Goal: Transaction & Acquisition: Purchase product/service

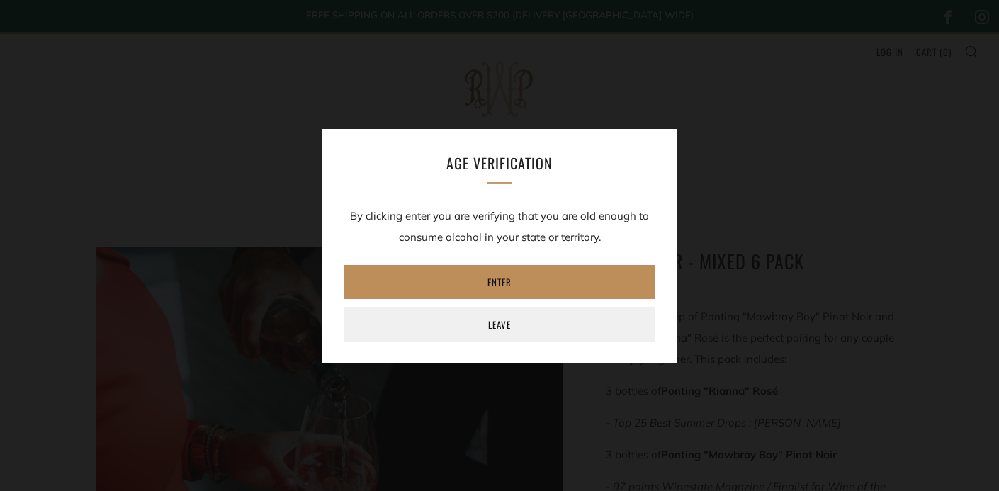
click at [511, 286] on link "Enter" at bounding box center [499, 282] width 312 height 34
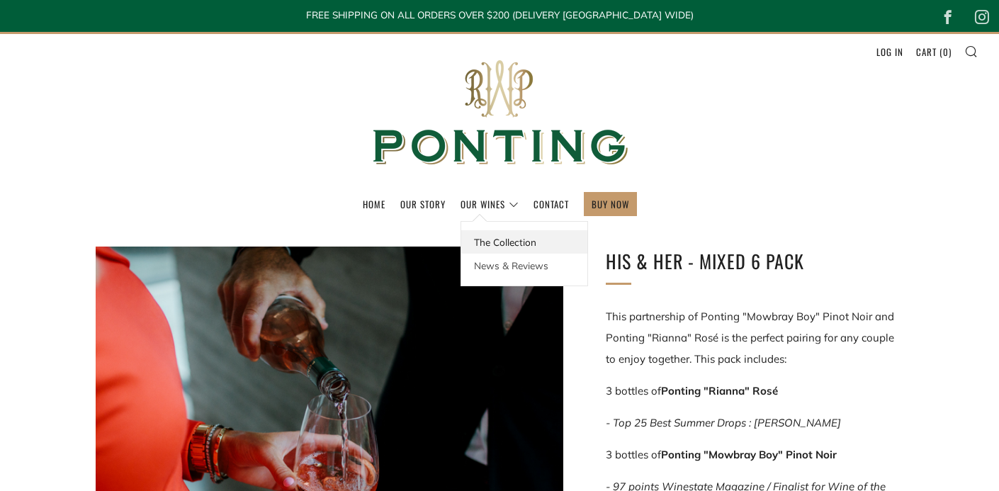
click at [497, 249] on link "The Collection" at bounding box center [524, 241] width 126 height 23
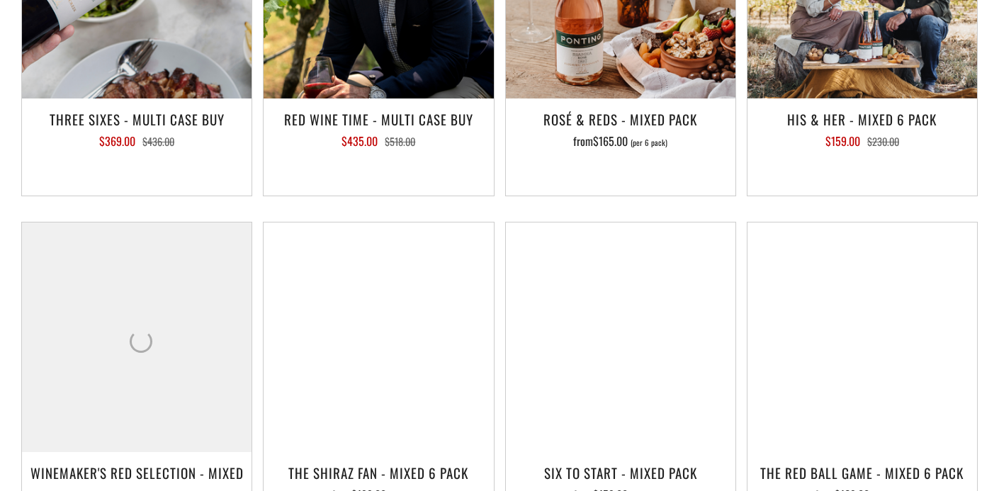
scroll to position [2103, 0]
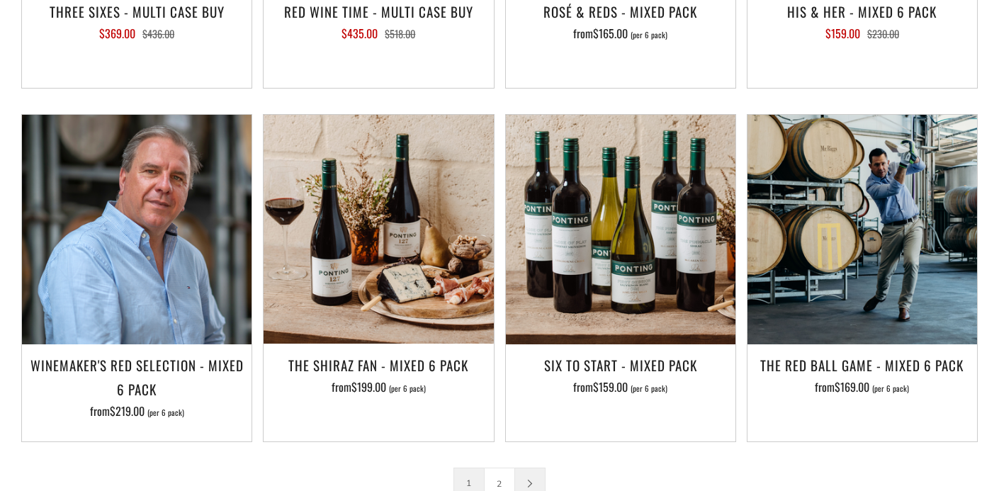
click at [533, 468] on link at bounding box center [530, 483] width 30 height 30
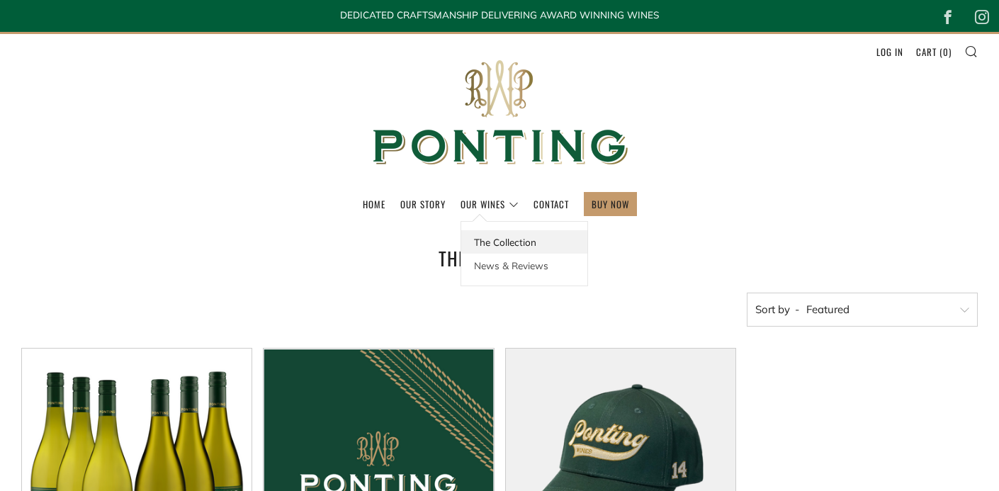
click at [502, 240] on link "The Collection" at bounding box center [524, 241] width 126 height 23
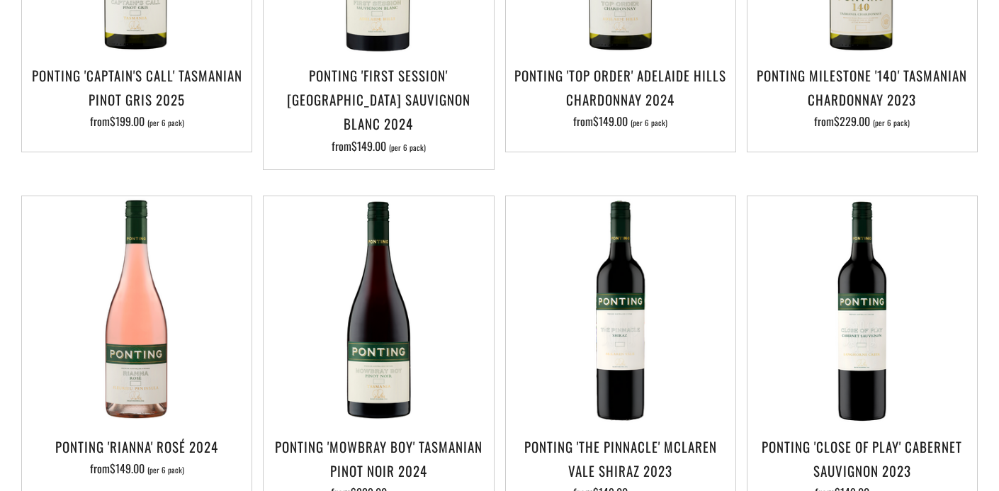
scroll to position [625, 0]
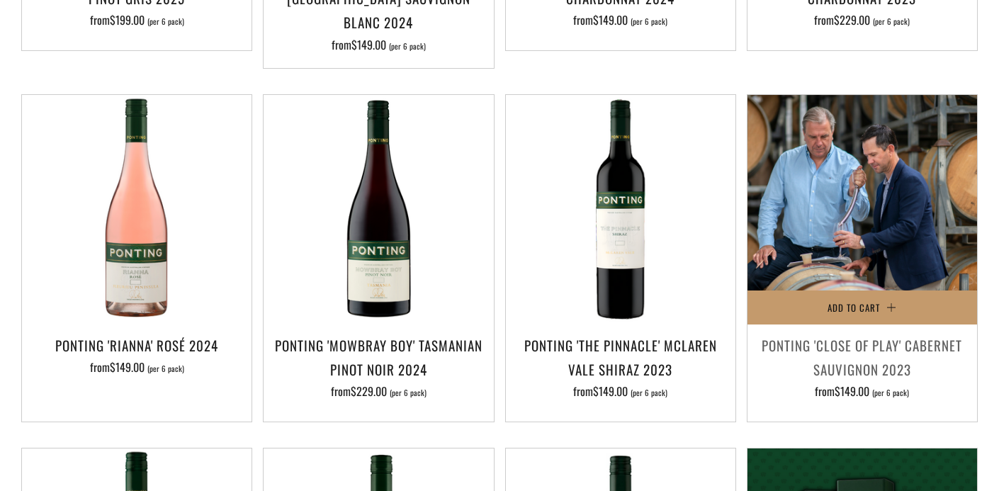
click at [847, 229] on img at bounding box center [861, 209] width 229 height 229
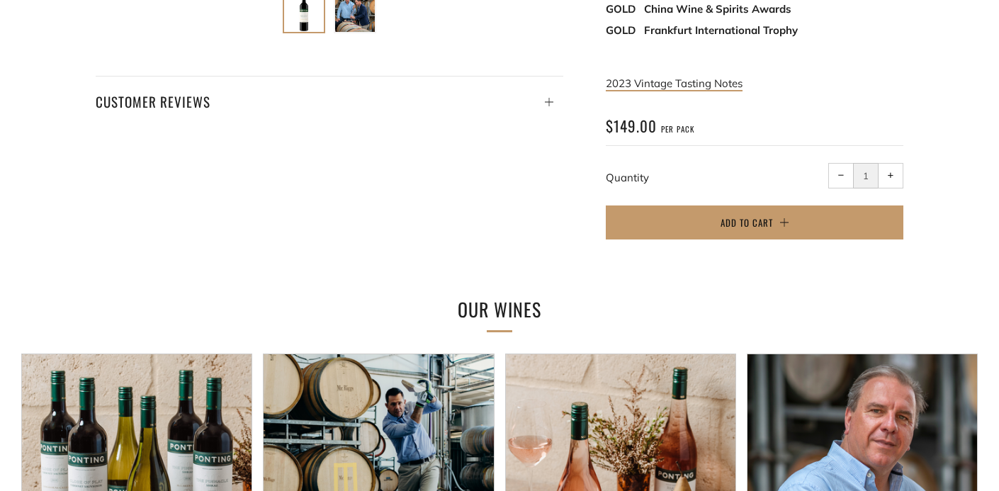
scroll to position [681, 0]
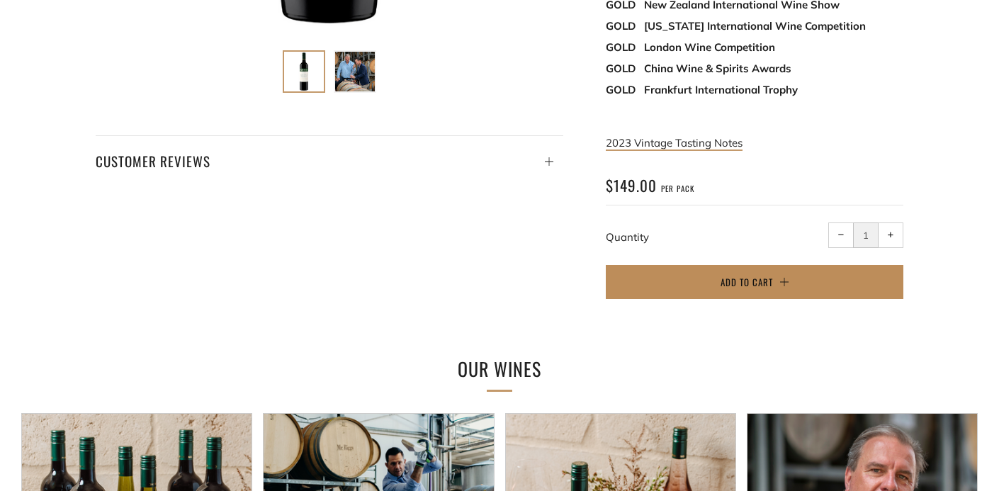
click at [684, 265] on button "Add to Cart" at bounding box center [754, 282] width 297 height 34
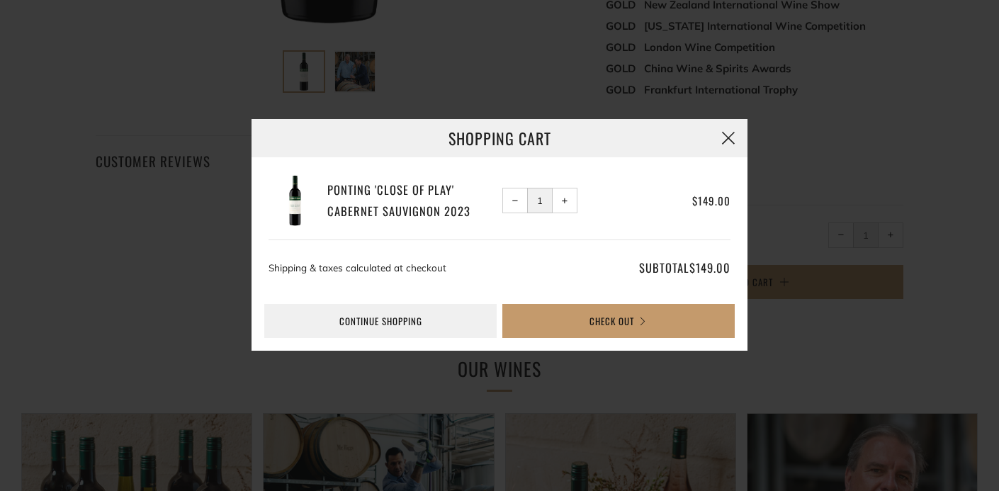
click at [729, 142] on button "button" at bounding box center [728, 138] width 38 height 38
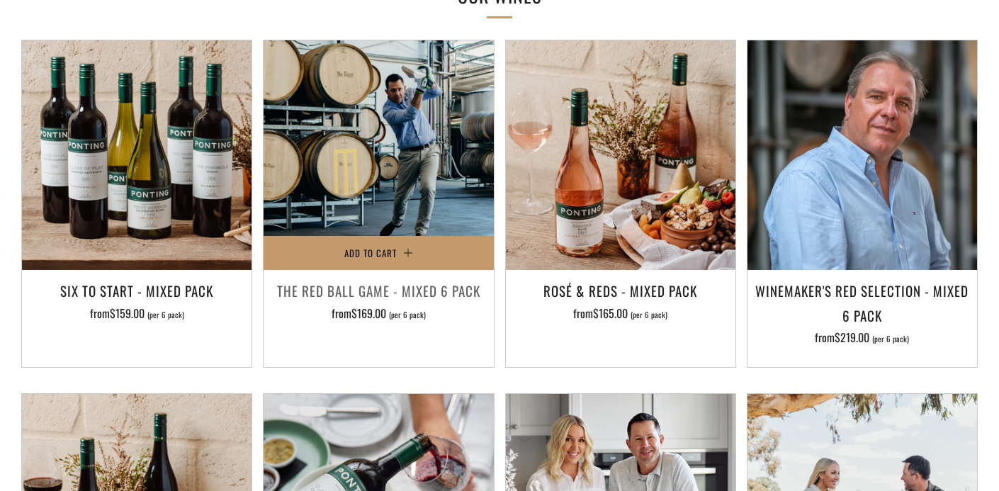
scroll to position [1052, 0]
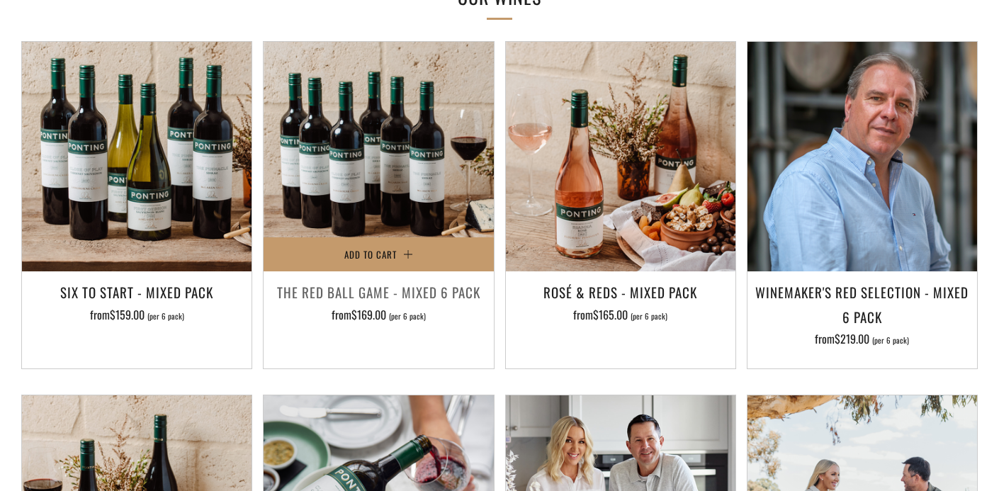
click at [394, 147] on img at bounding box center [377, 156] width 229 height 229
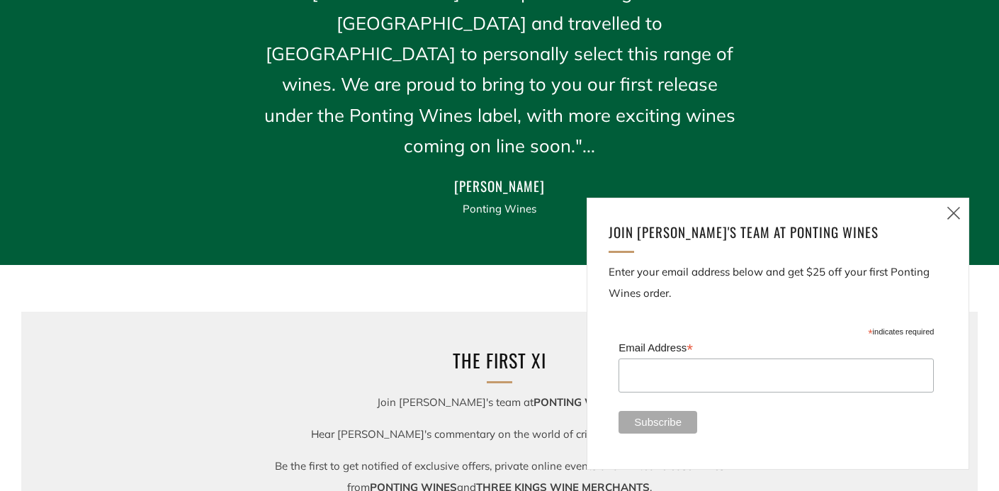
scroll to position [1763, 0]
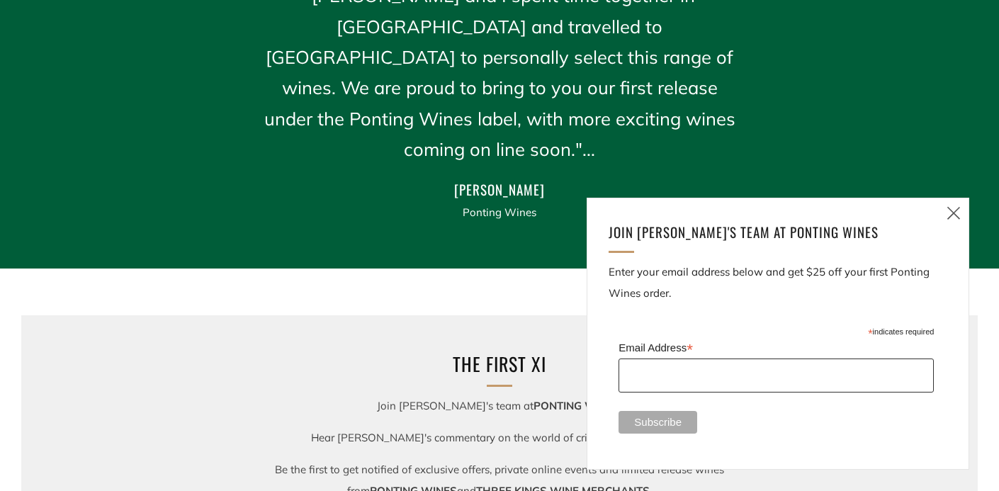
click at [717, 366] on input "Email Address *" at bounding box center [775, 375] width 315 height 34
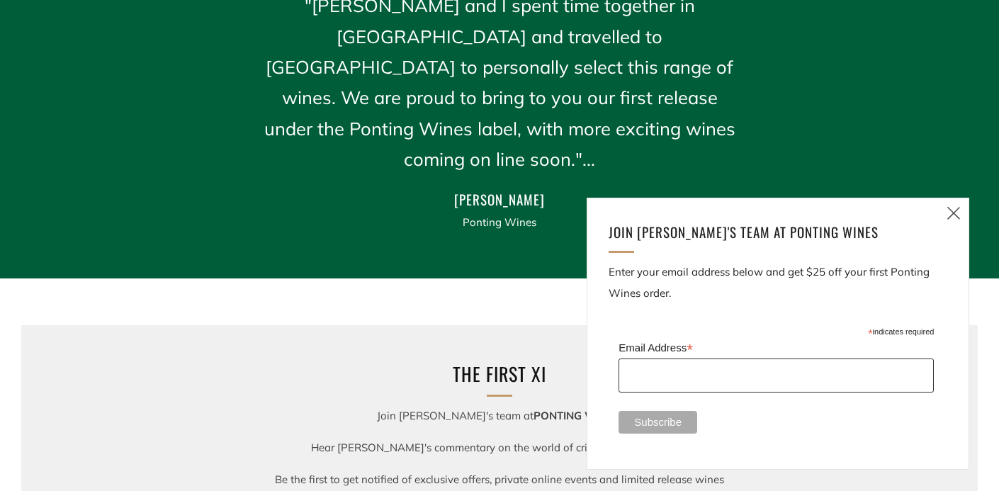
scroll to position [1756, 0]
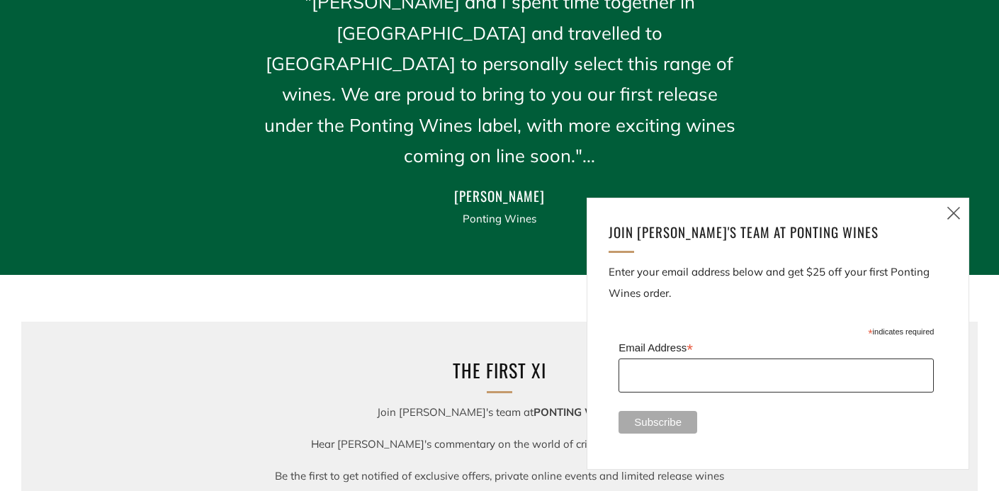
click at [669, 378] on input "Email Address *" at bounding box center [775, 375] width 315 height 34
type input "alipok77@gmail.com"
click at [667, 426] on input "Subscribe" at bounding box center [657, 422] width 79 height 23
click at [953, 216] on icon at bounding box center [953, 213] width 17 height 18
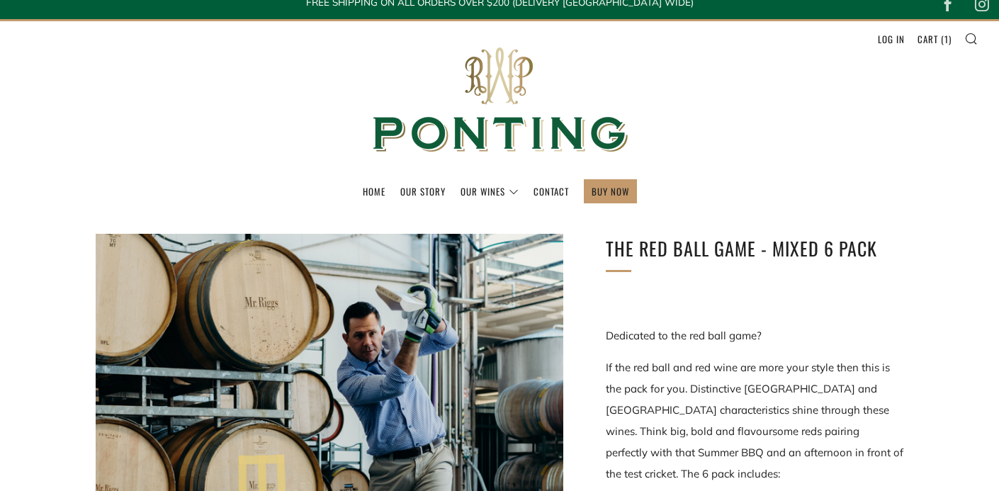
scroll to position [0, 0]
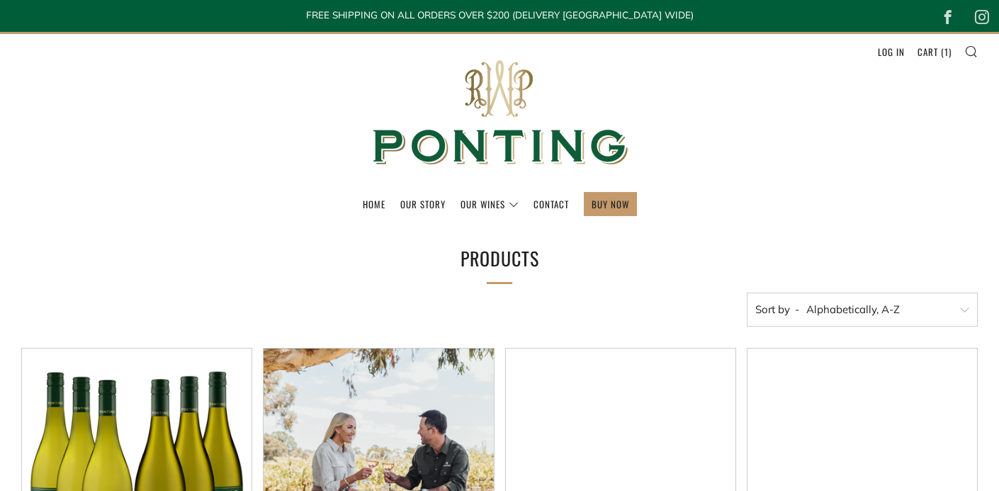
select select "title-ascending"
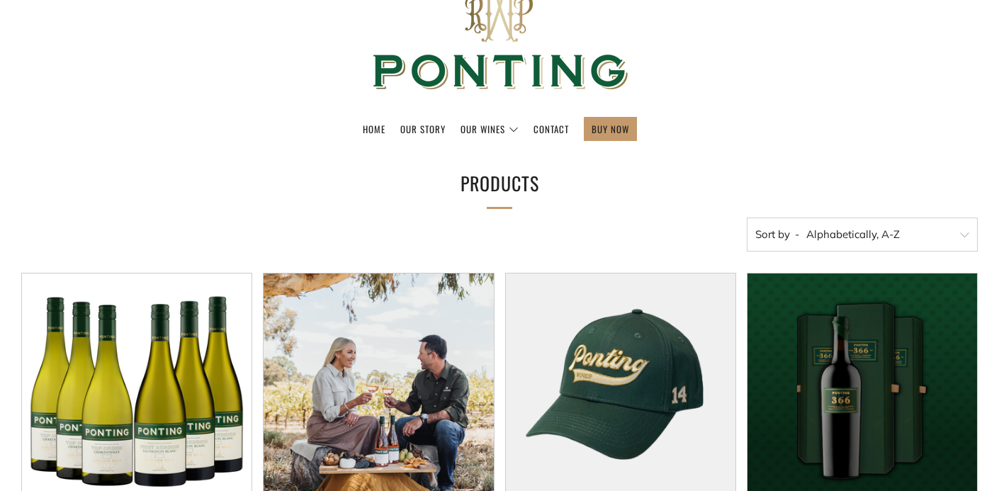
scroll to position [53, 0]
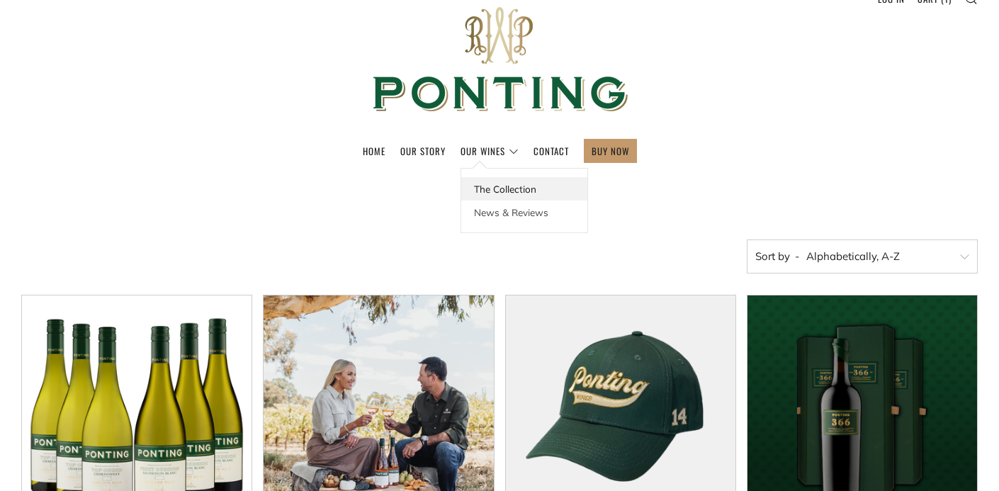
click at [500, 184] on link "The Collection" at bounding box center [524, 188] width 126 height 23
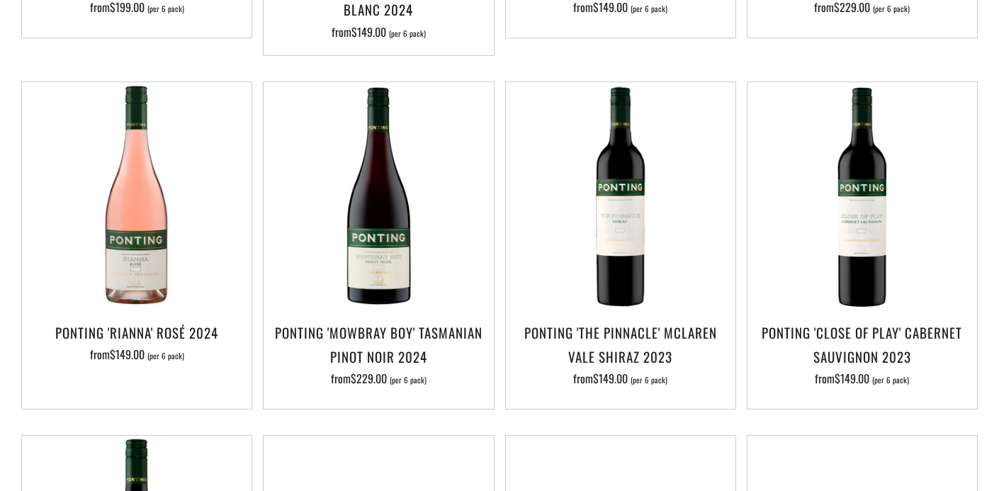
scroll to position [669, 0]
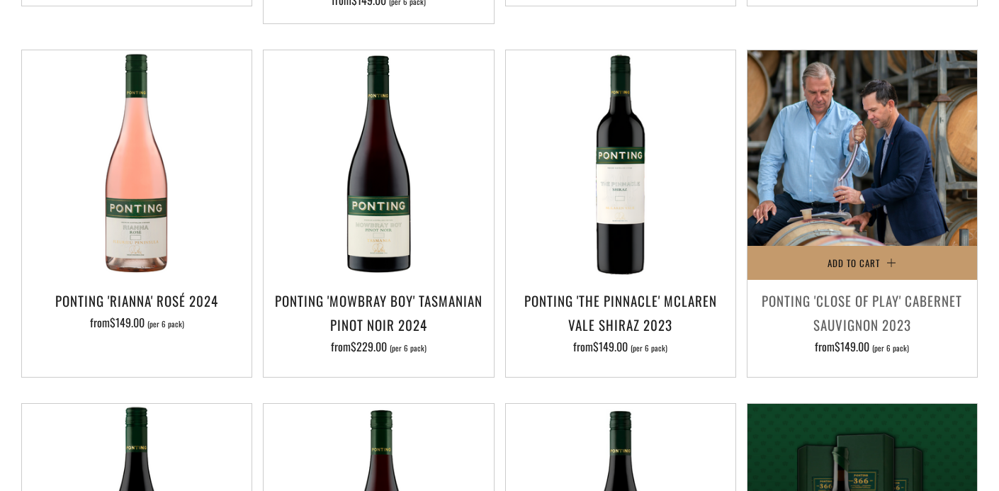
click at [896, 184] on img at bounding box center [861, 164] width 229 height 229
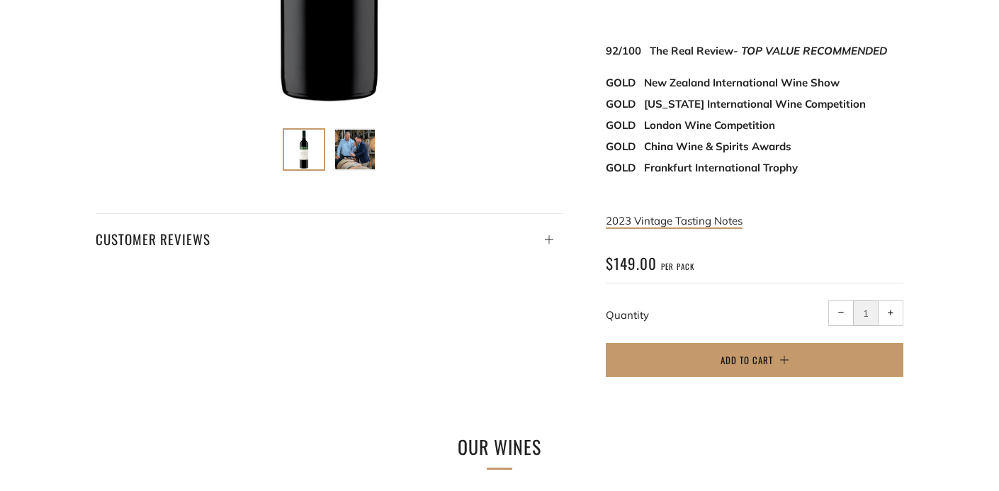
scroll to position [602, 0]
click at [897, 301] on button "+ Increase item quantity by one" at bounding box center [889, 313] width 25 height 25
type input "2"
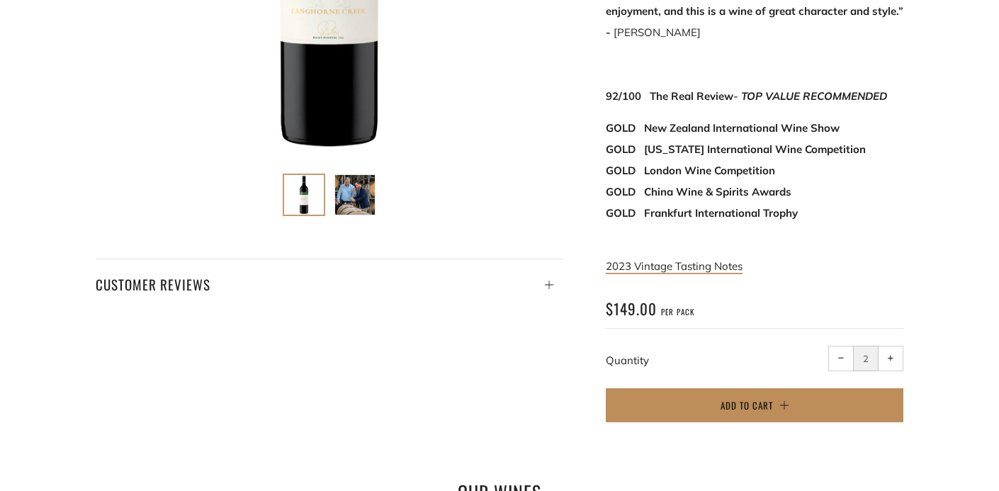
scroll to position [552, 0]
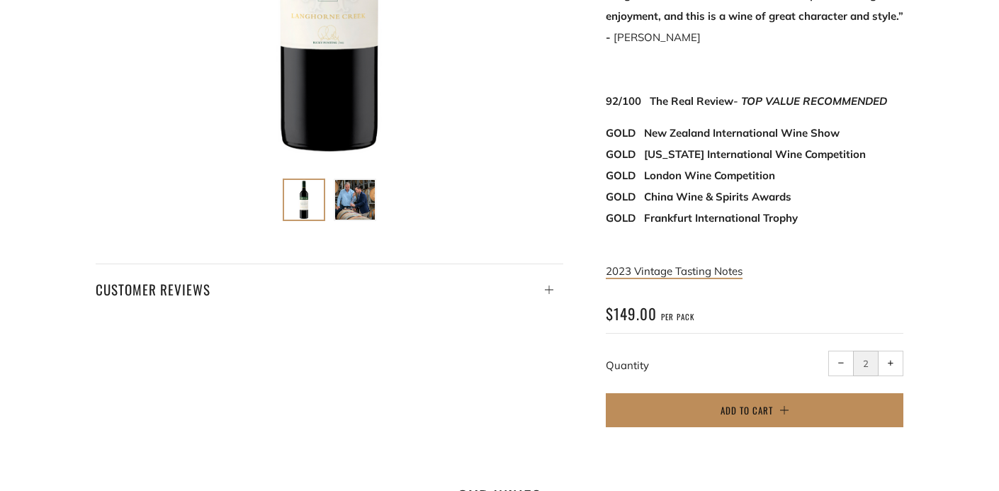
click at [742, 403] on span "Add to Cart" at bounding box center [746, 410] width 52 height 14
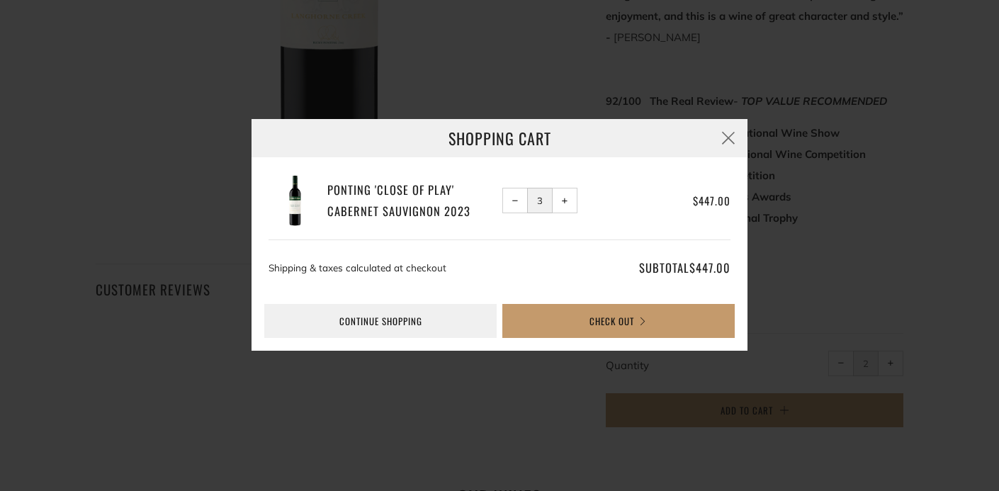
click at [512, 198] on span "−" at bounding box center [515, 201] width 6 height 6
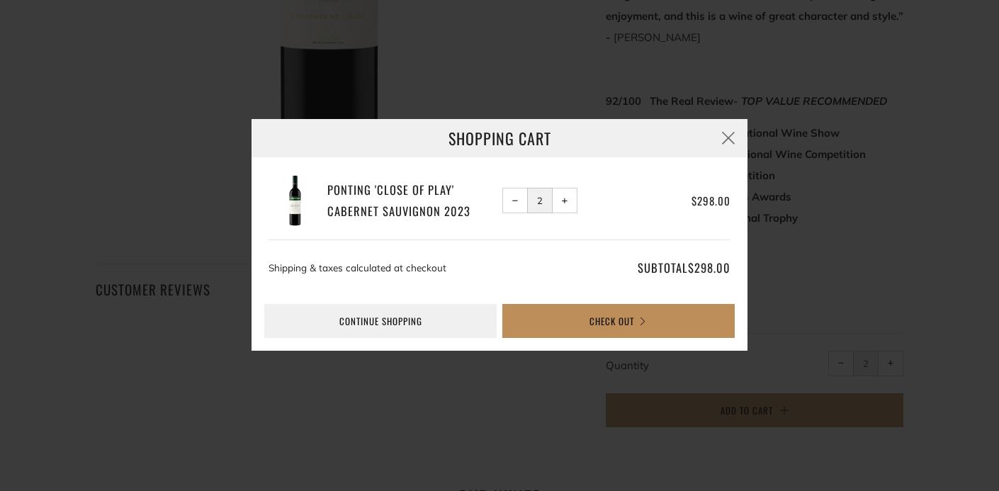
click at [610, 319] on button "Check Out" at bounding box center [618, 321] width 232 height 34
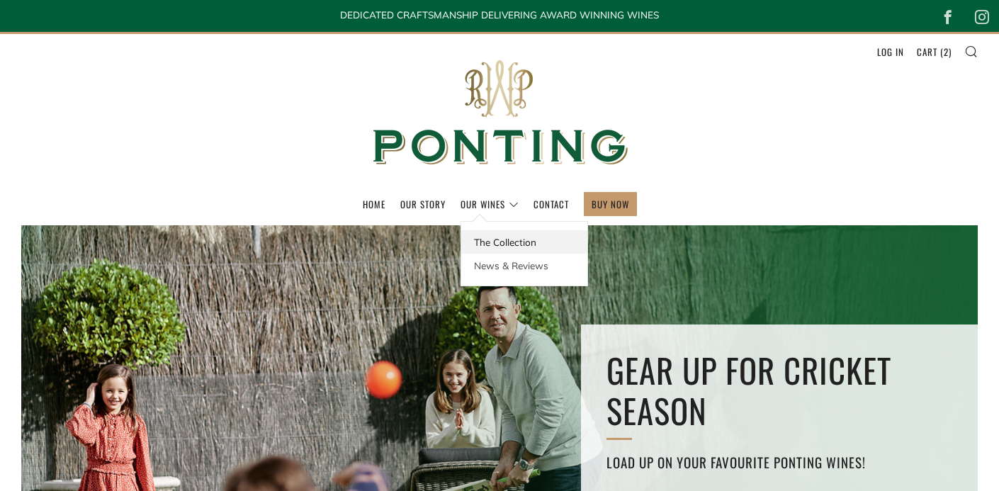
click at [495, 243] on link "The Collection" at bounding box center [524, 241] width 126 height 23
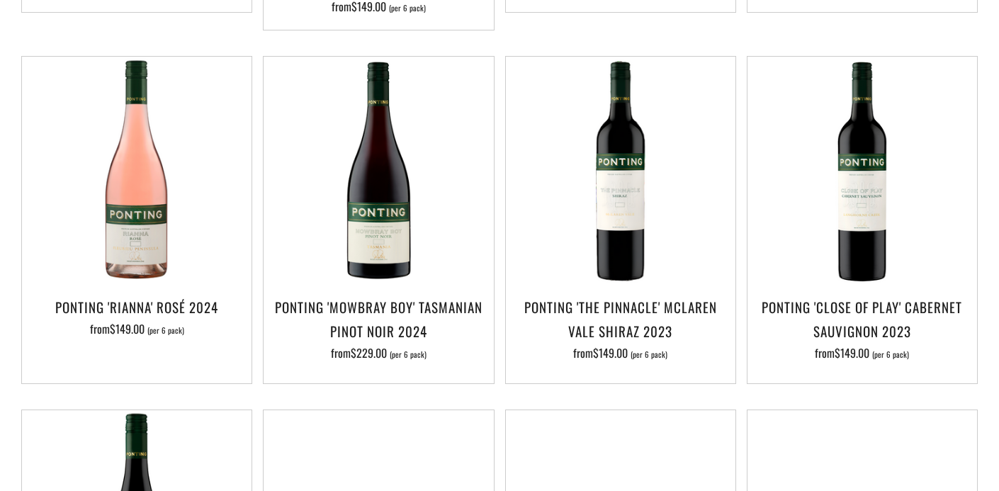
scroll to position [716, 0]
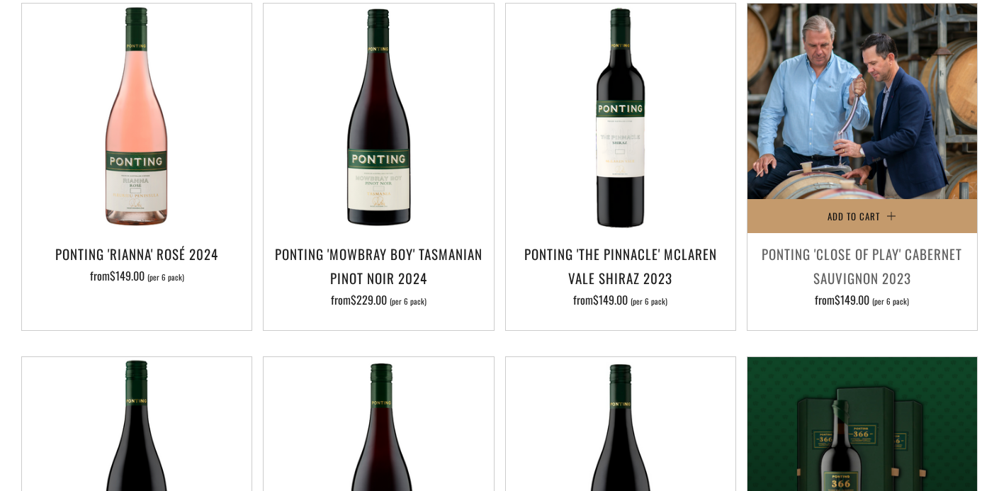
click at [886, 173] on img at bounding box center [861, 118] width 229 height 229
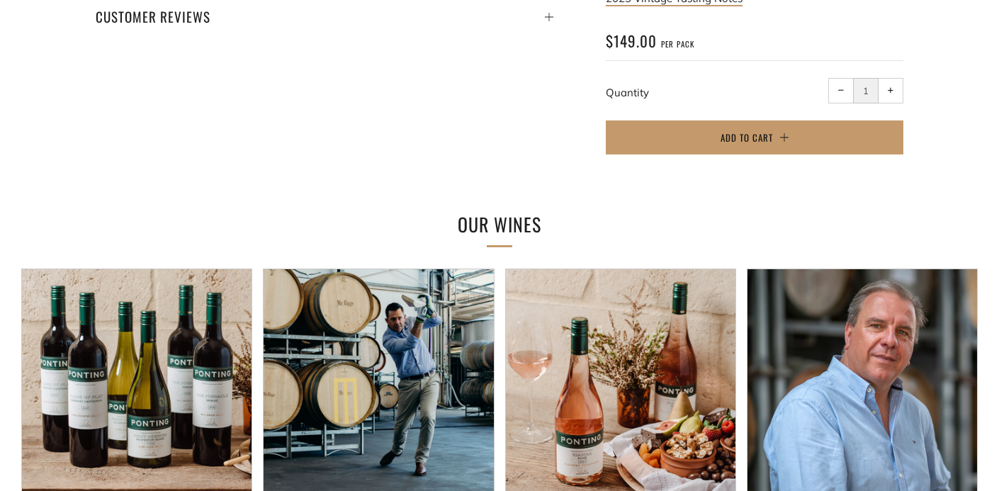
scroll to position [867, 0]
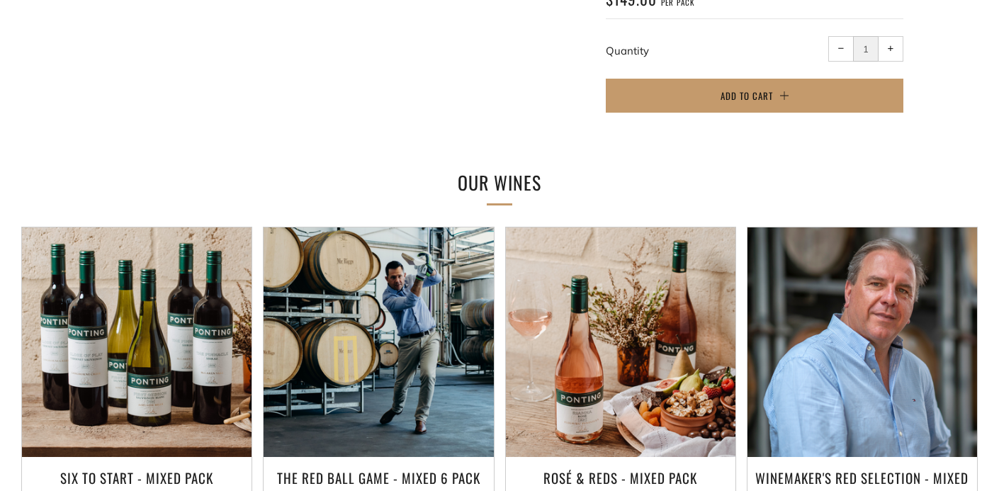
click at [585, 326] on img at bounding box center [620, 341] width 229 height 229
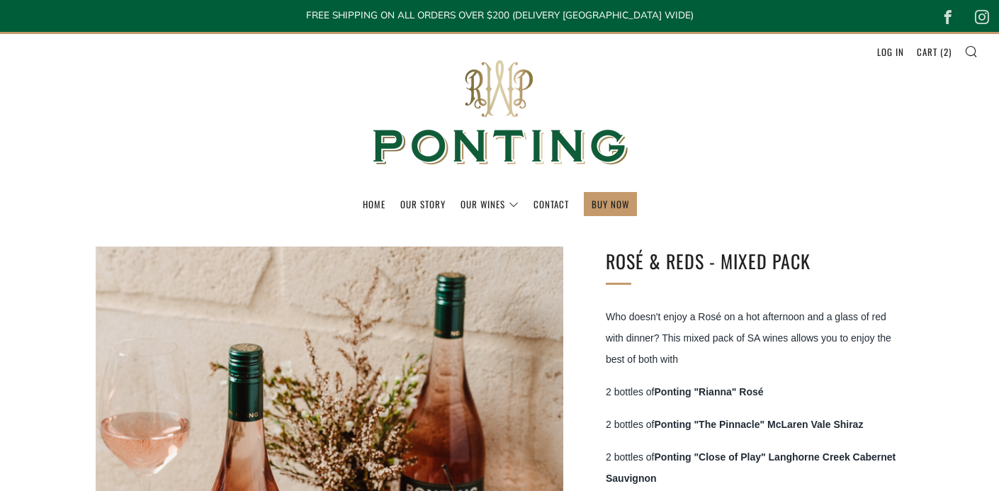
click at [585, 326] on div "Rosé & Reds - Mixed Pack Who doesn't enjoy a Rosé on a hot afternoon and a glas…" at bounding box center [733, 464] width 340 height 436
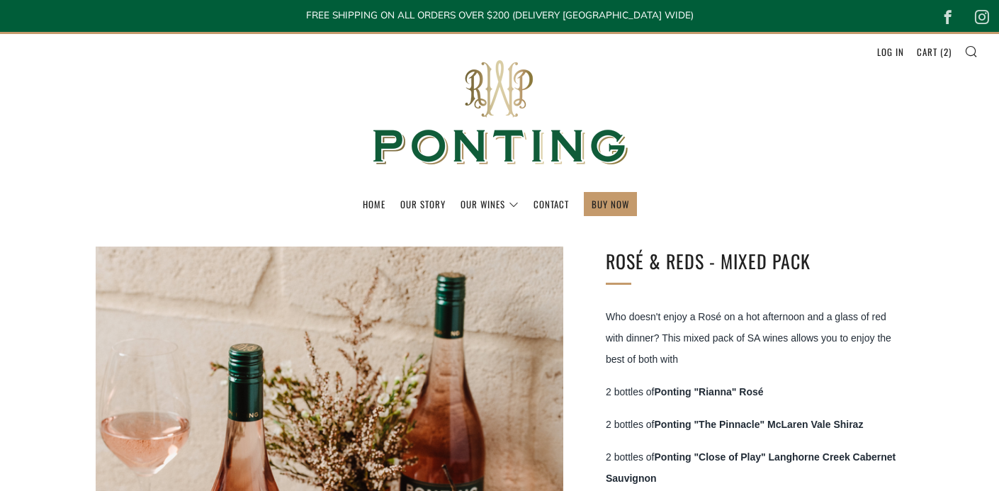
click at [585, 326] on div "Rosé & Reds - Mixed Pack Who doesn't enjoy a Rosé on a hot afternoon and a glas…" at bounding box center [733, 464] width 340 height 436
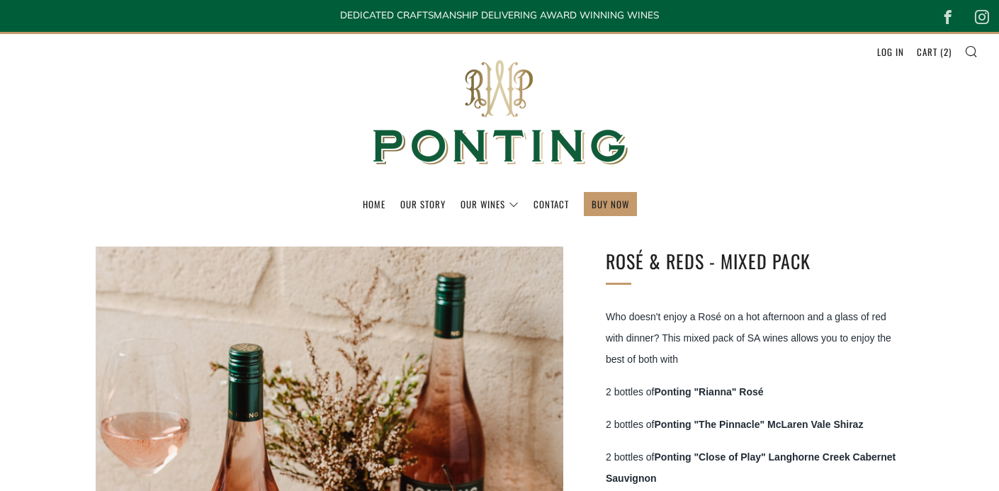
click at [585, 326] on div "Rosé & Reds - Mixed Pack Who doesn't enjoy a Rosé on a hot afternoon and a glas…" at bounding box center [733, 464] width 340 height 436
click at [490, 245] on link "The Collection" at bounding box center [524, 241] width 126 height 23
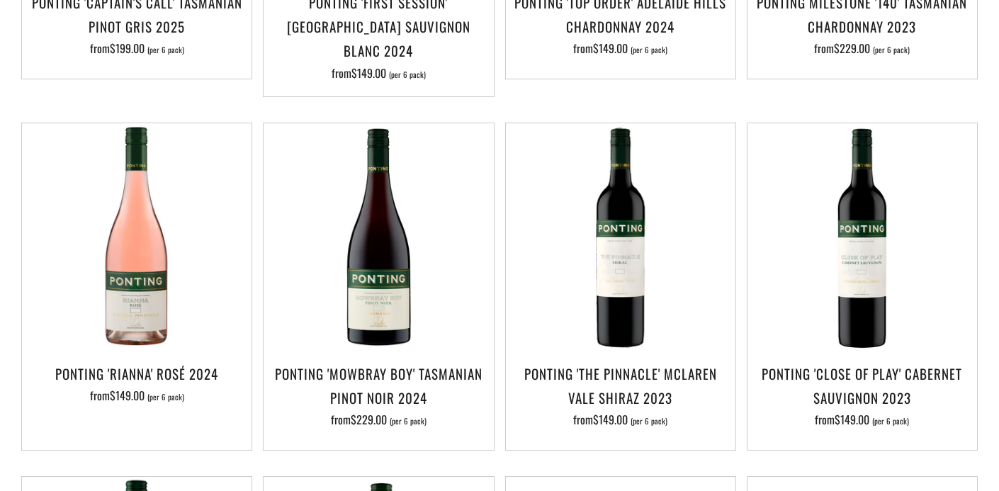
scroll to position [599, 0]
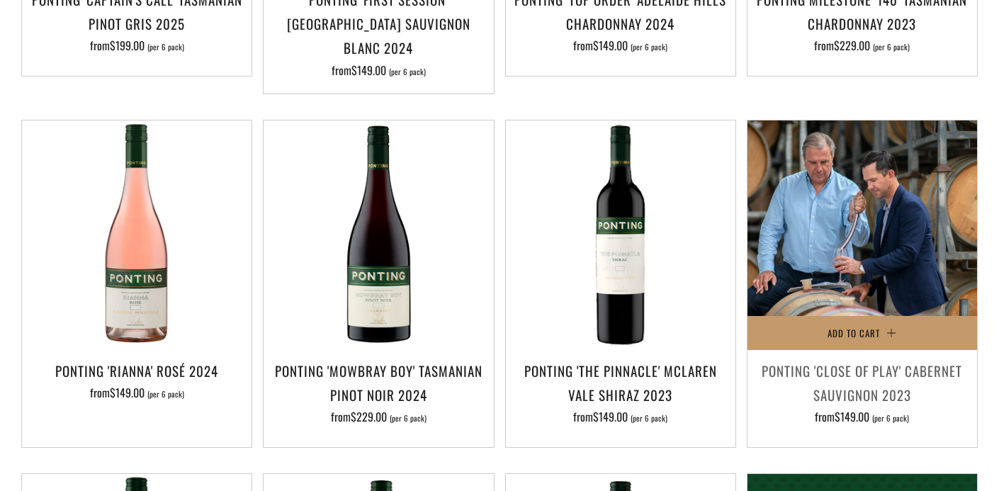
click at [894, 273] on img at bounding box center [861, 234] width 229 height 229
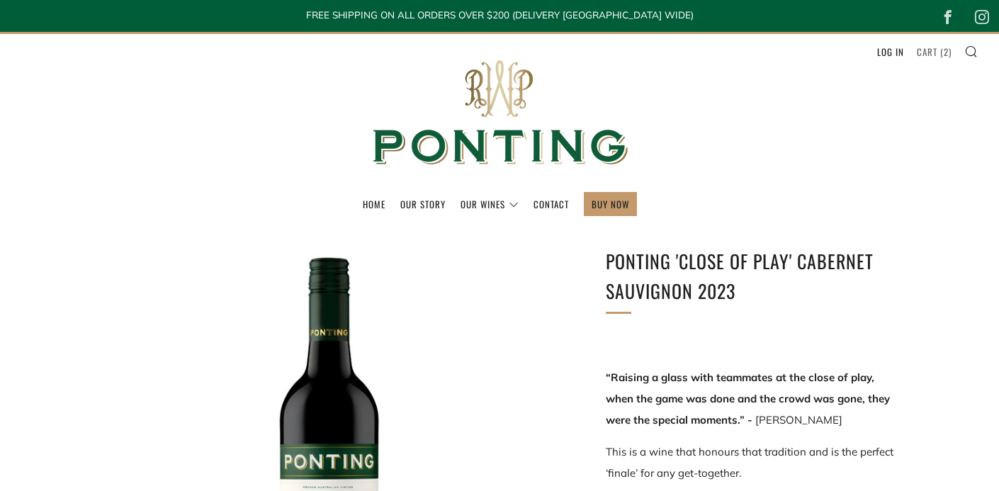
click at [927, 50] on link "Cart ( 2 )" at bounding box center [933, 51] width 35 height 23
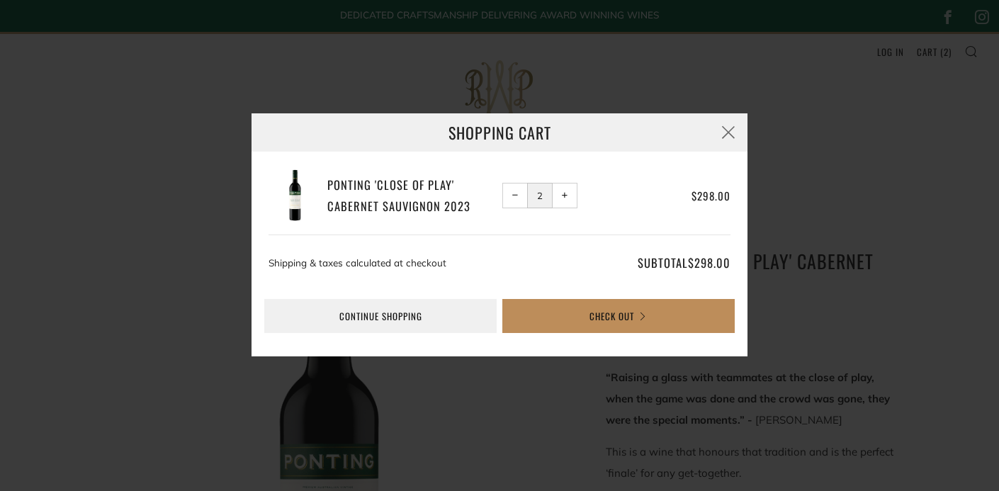
click at [664, 311] on button "Check Out" at bounding box center [618, 316] width 232 height 34
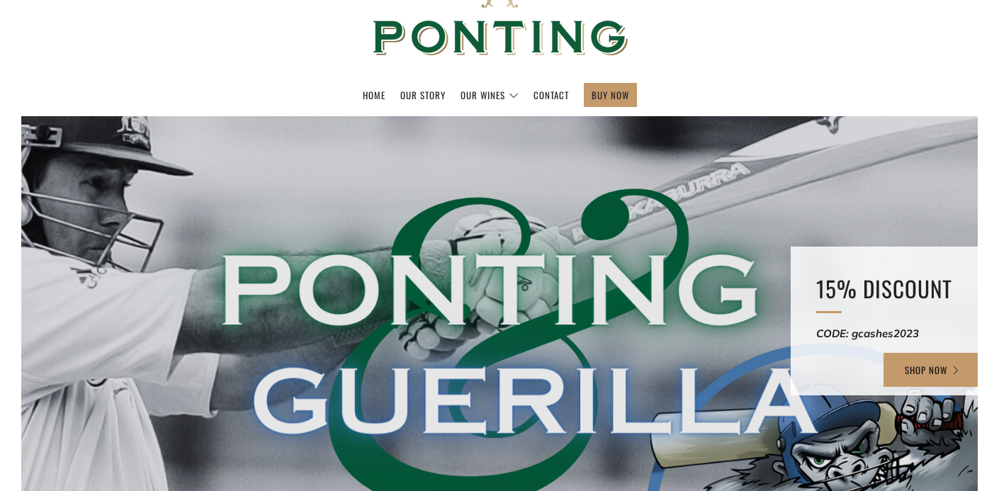
scroll to position [110, 0]
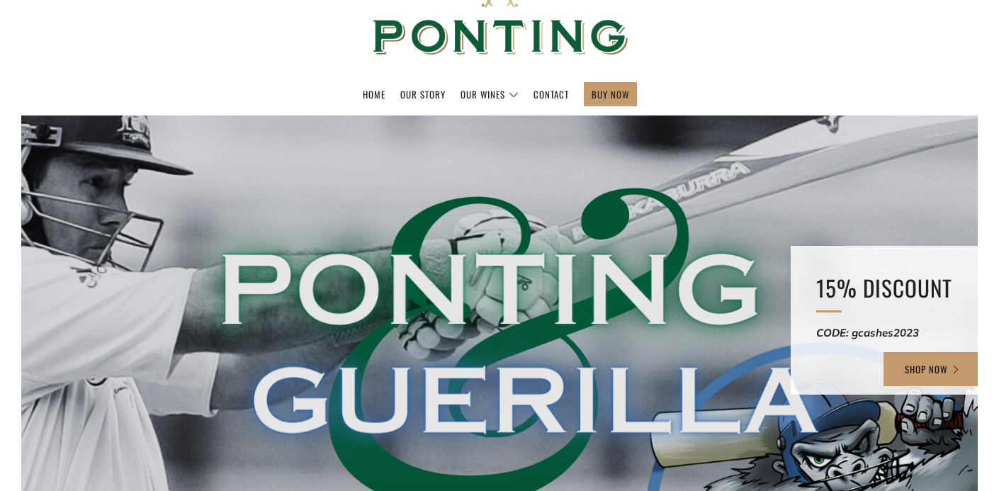
drag, startPoint x: 853, startPoint y: 335, endPoint x: 915, endPoint y: 331, distance: 62.5
click at [915, 331] on strong "CODE: gcashes2023" at bounding box center [867, 332] width 103 height 13
drag, startPoint x: 922, startPoint y: 336, endPoint x: 856, endPoint y: 334, distance: 65.9
click at [856, 334] on p "CODE: gcashes2023" at bounding box center [884, 332] width 136 height 21
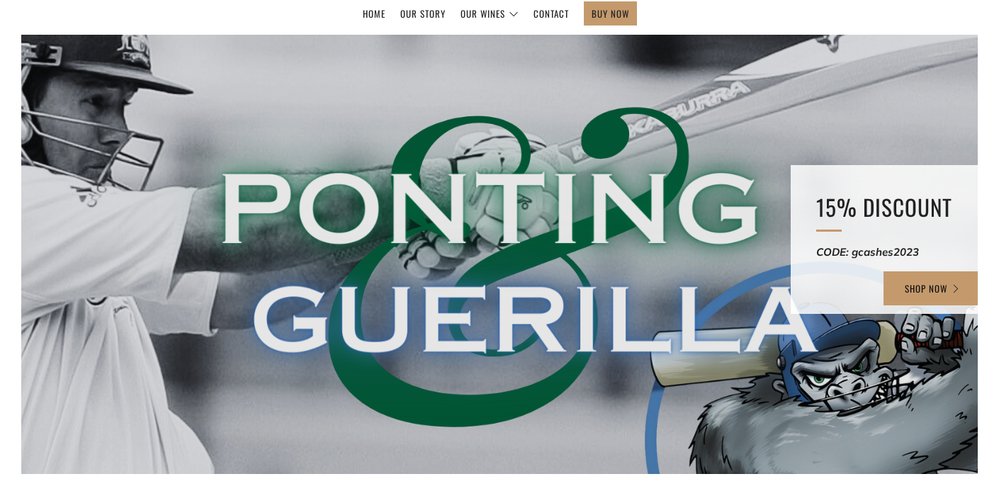
scroll to position [194, 0]
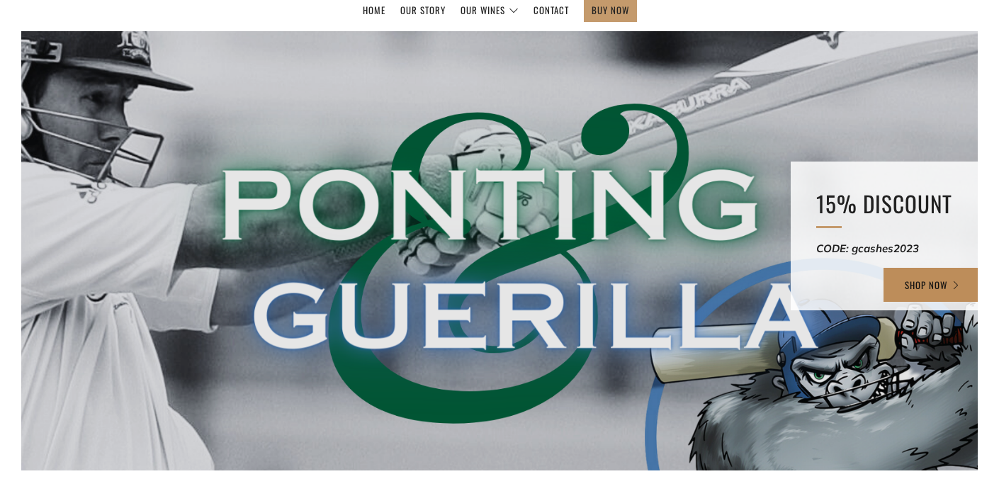
click at [935, 288] on link "SHOP NOW" at bounding box center [932, 285] width 98 height 34
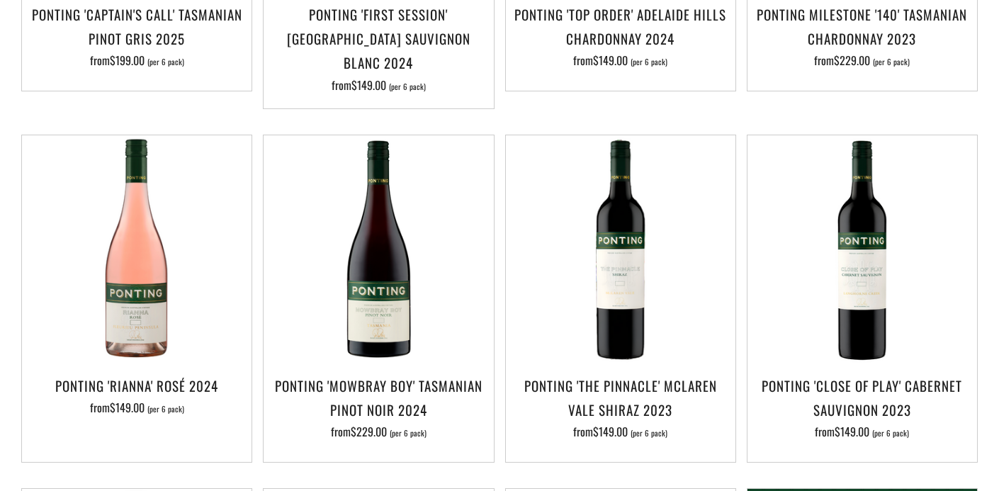
scroll to position [587, 0]
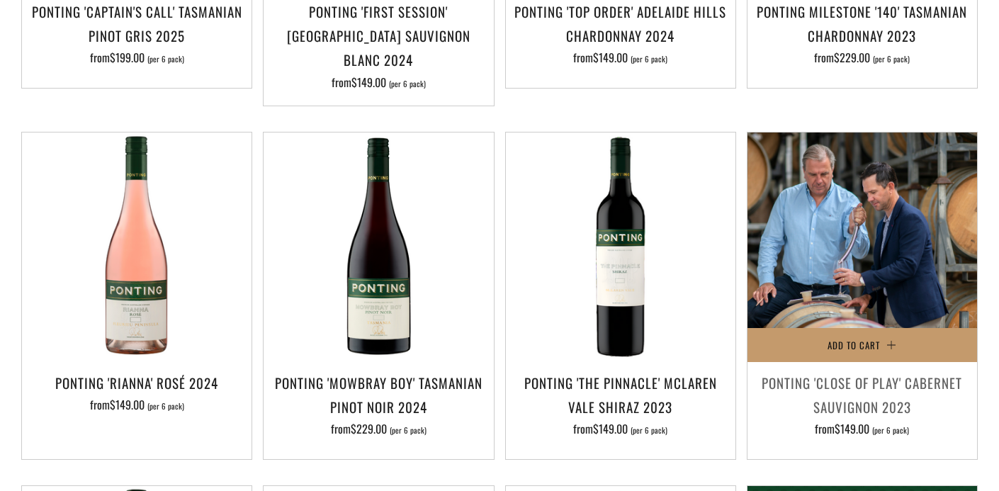
click at [909, 277] on img at bounding box center [861, 246] width 229 height 229
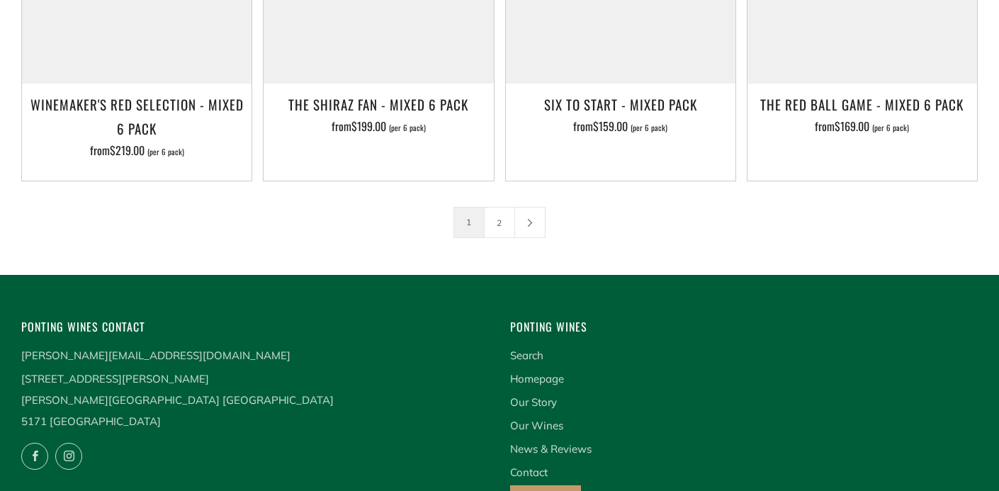
scroll to position [2360, 0]
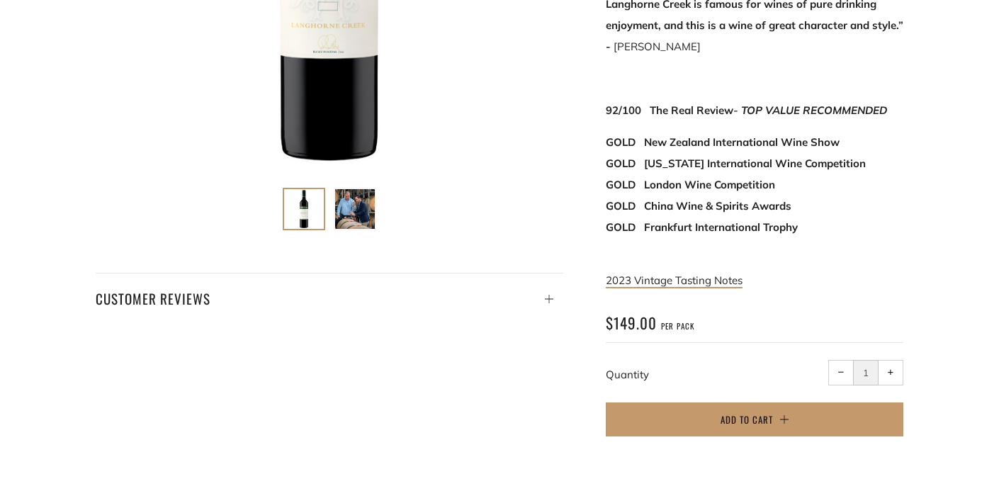
scroll to position [443, 0]
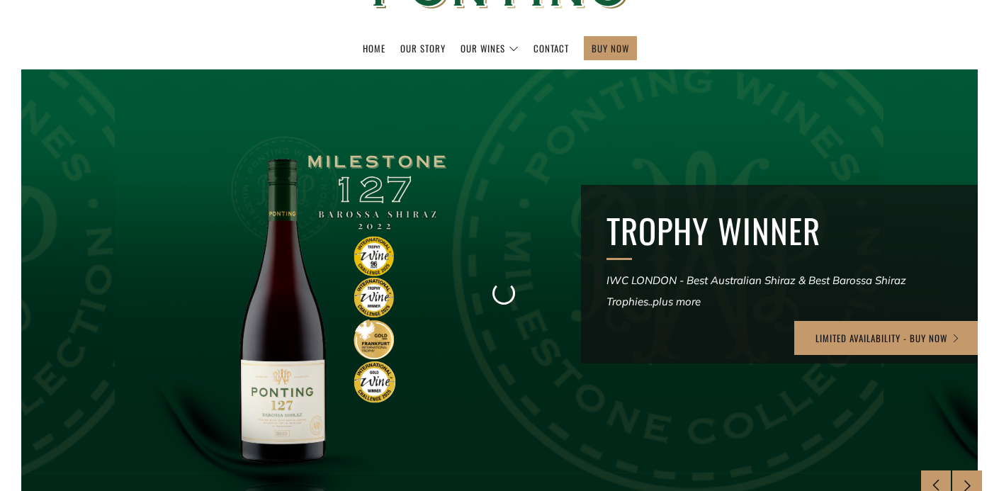
scroll to position [164, 0]
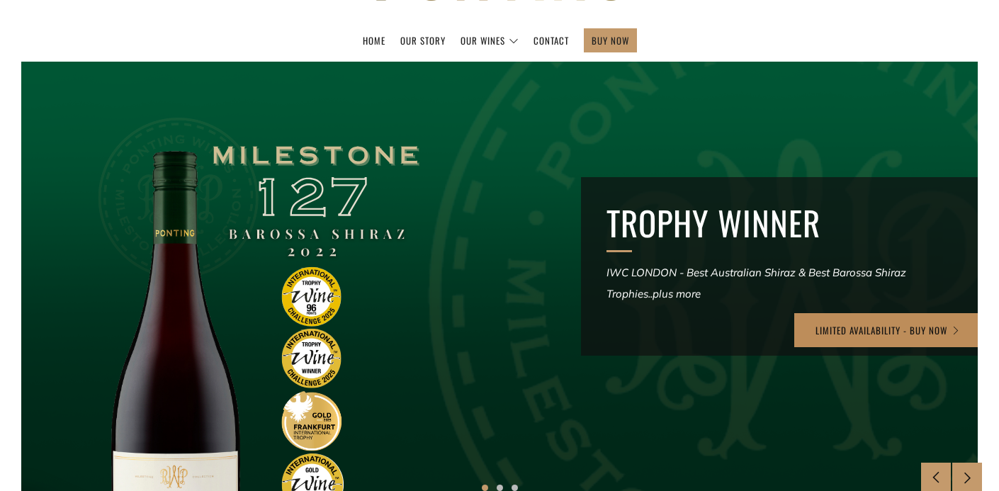
click at [886, 329] on link "LIMITED AVAILABILITY - BUY NOW" at bounding box center [888, 330] width 188 height 34
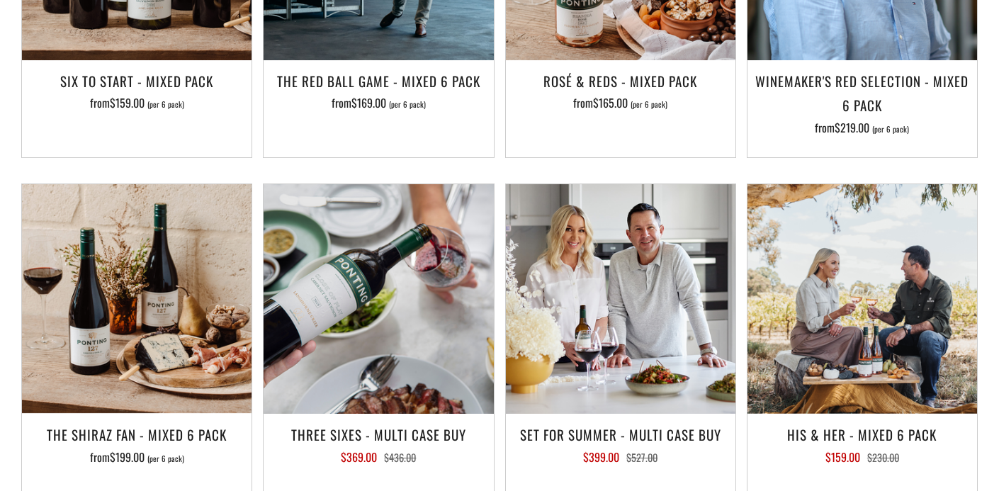
scroll to position [1523, 0]
